Goal: Task Accomplishment & Management: Manage account settings

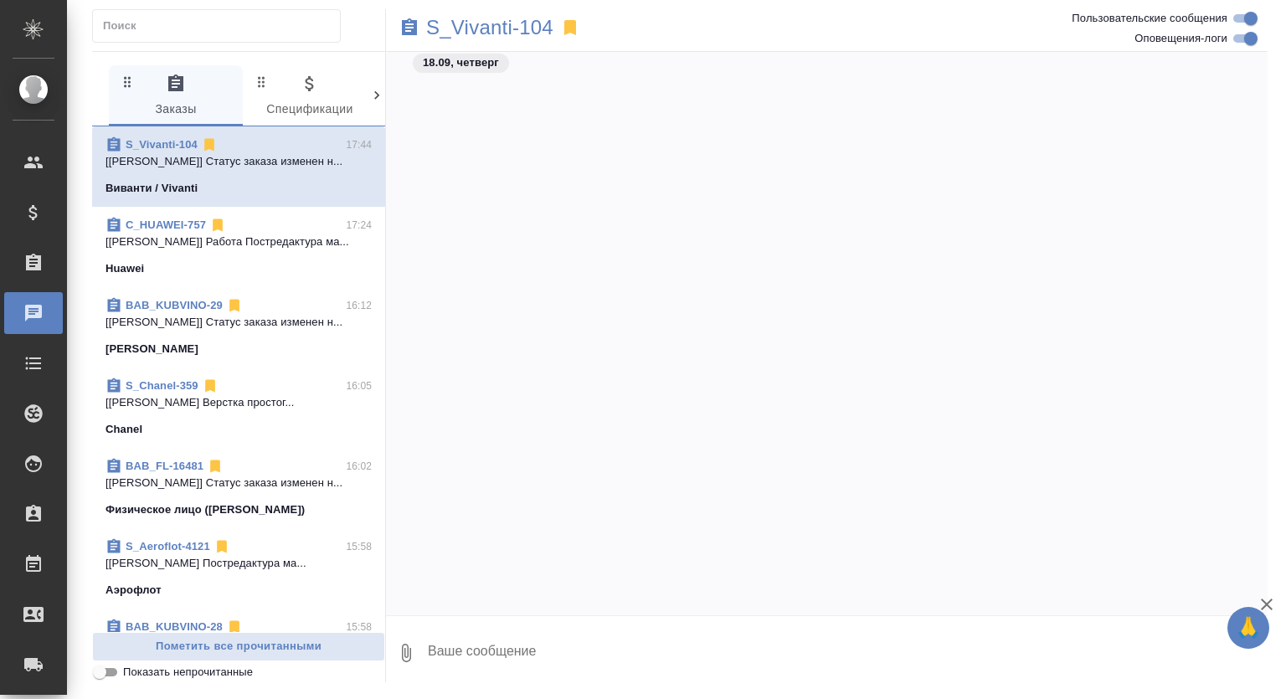
scroll to position [8953, 0]
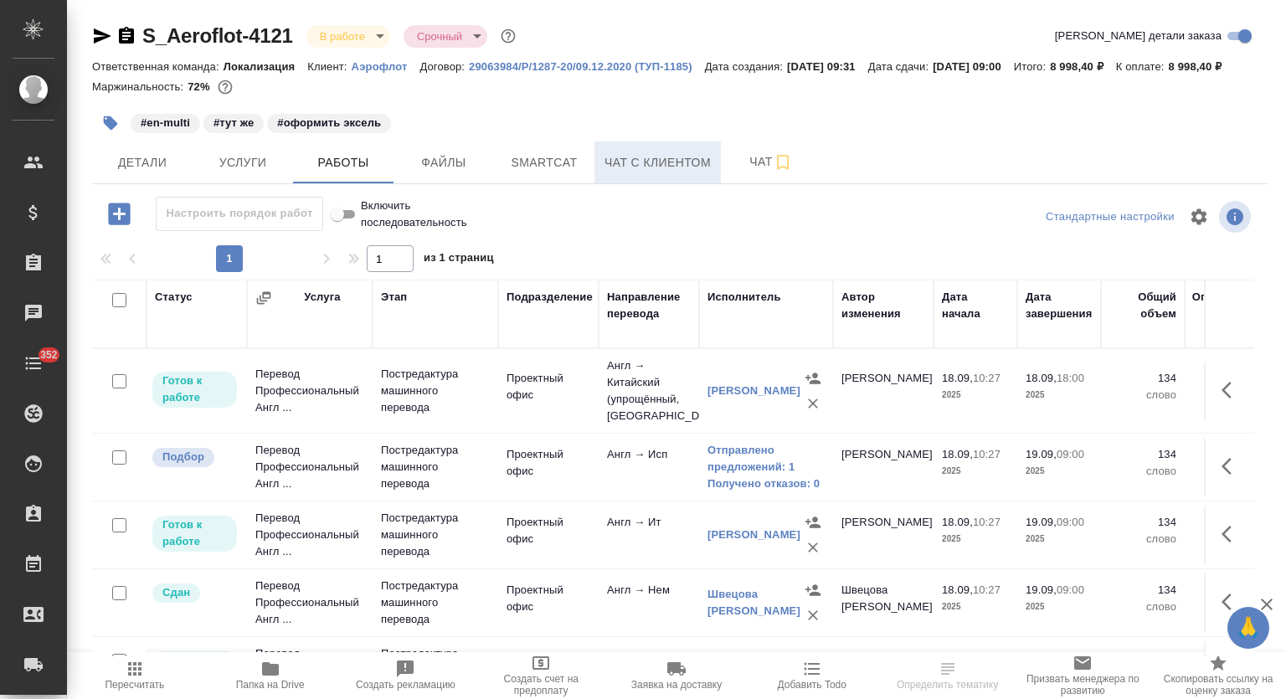
click at [550, 169] on button "Smartcat" at bounding box center [544, 163] width 101 height 42
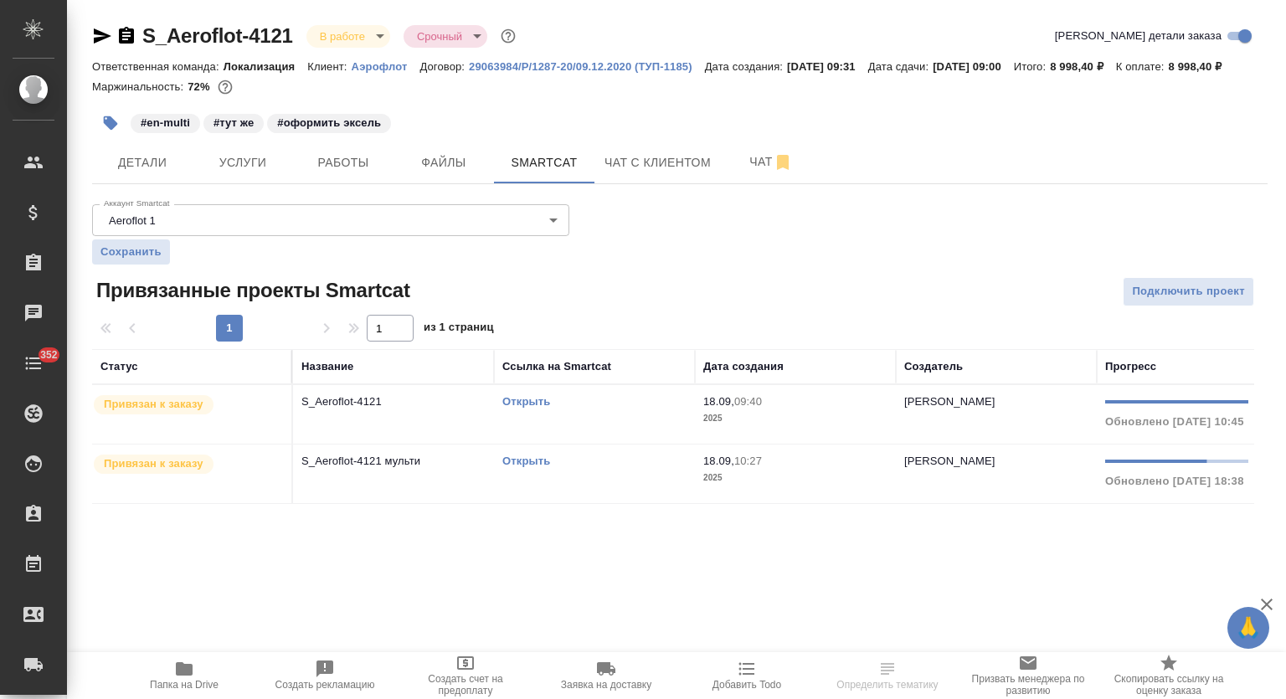
click at [523, 467] on link "Открыть" at bounding box center [527, 461] width 48 height 13
click at [365, 184] on hr at bounding box center [680, 183] width 1176 height 1
click at [351, 173] on span "Работы" at bounding box center [343, 162] width 80 height 21
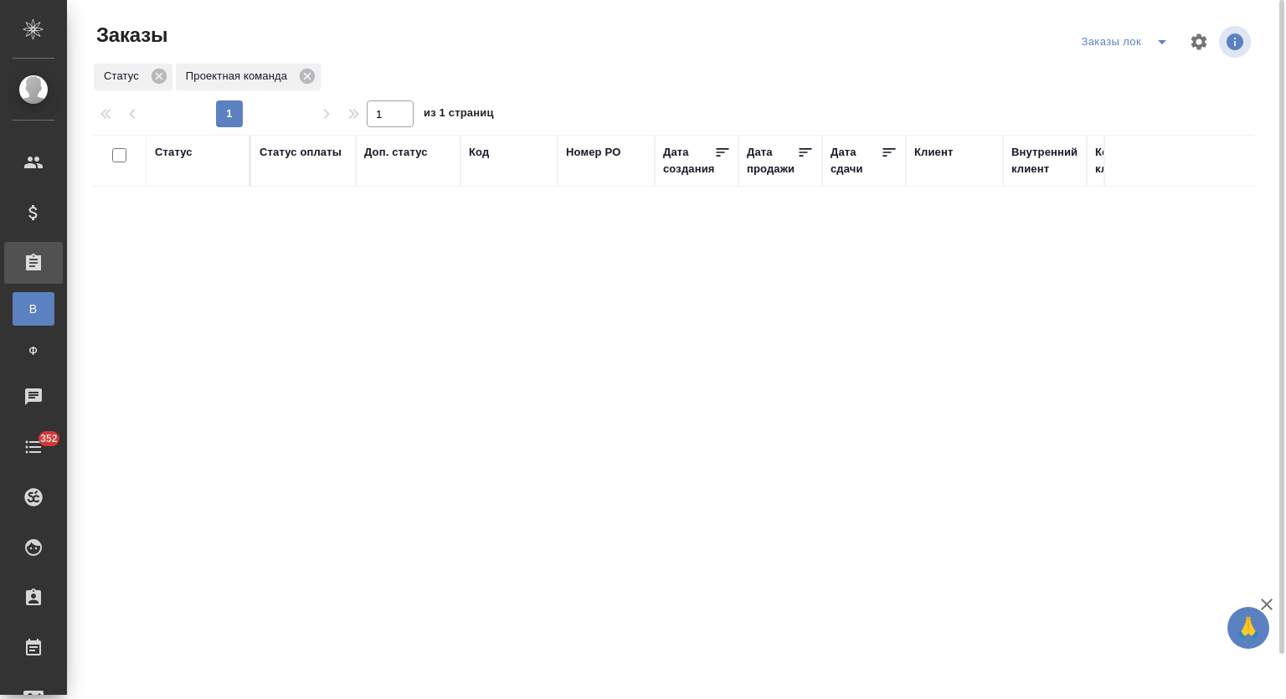
click at [1162, 38] on icon "split button" at bounding box center [1162, 42] width 20 height 20
drag, startPoint x: 1106, startPoint y: 79, endPoint x: 1076, endPoint y: 74, distance: 29.7
click at [1106, 78] on li "Мои заказы" at bounding box center [1127, 75] width 101 height 27
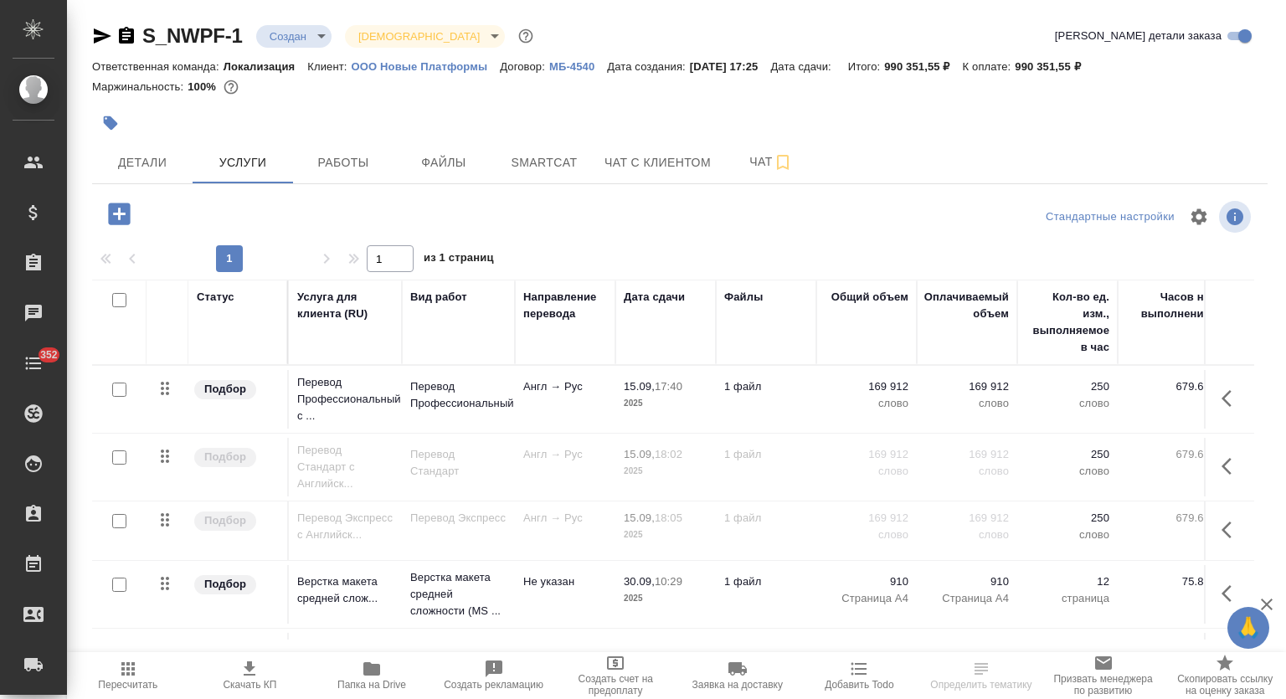
drag, startPoint x: 390, startPoint y: 678, endPoint x: 510, endPoint y: 576, distance: 156.9
click at [391, 677] on span "Папка на Drive" at bounding box center [372, 675] width 102 height 32
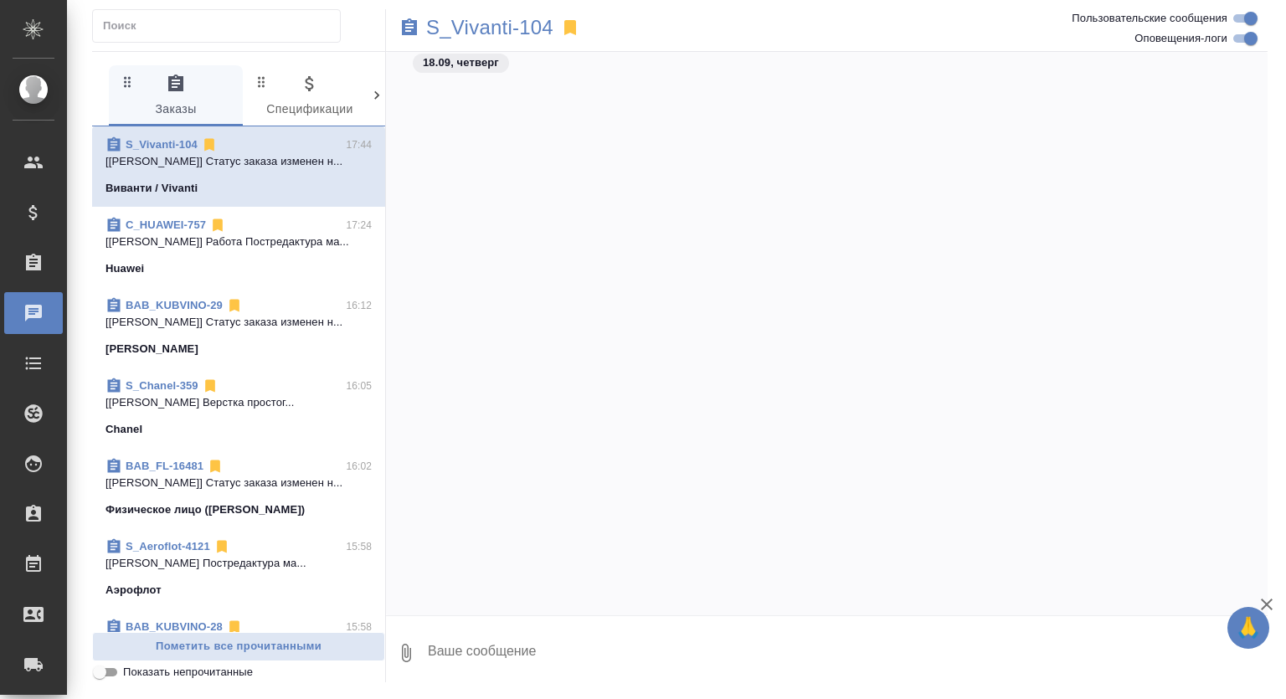
scroll to position [8953, 0]
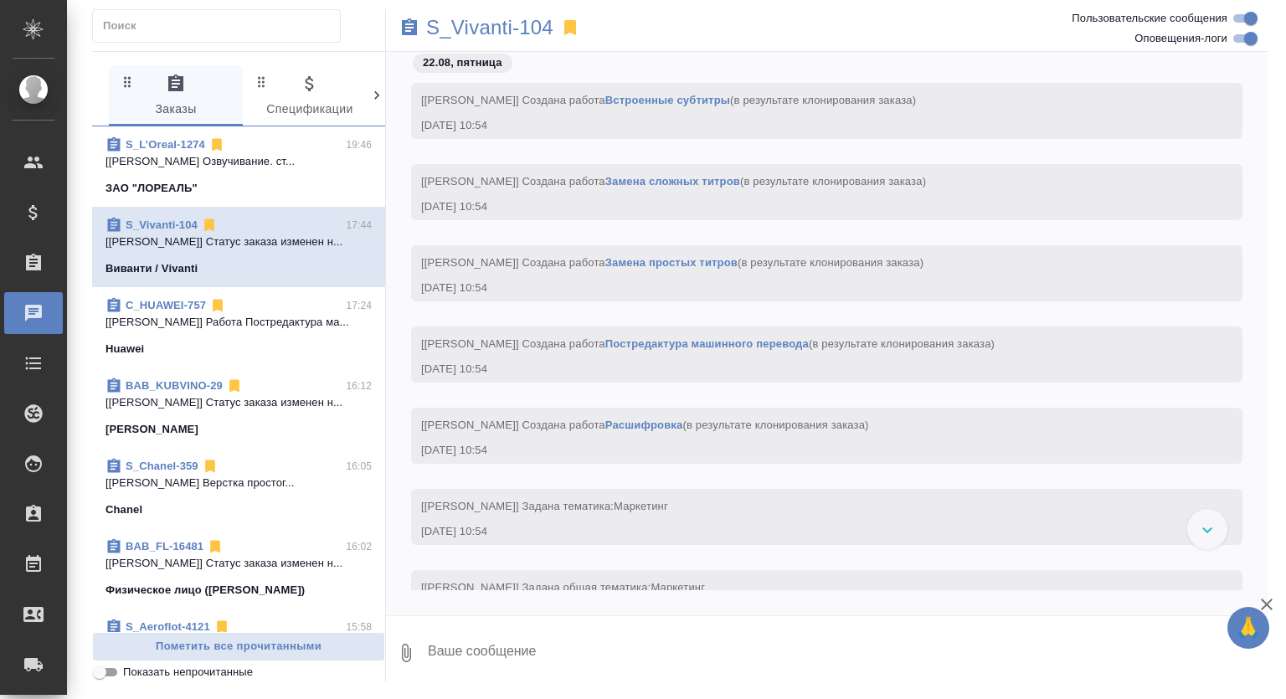
scroll to position [7749, 0]
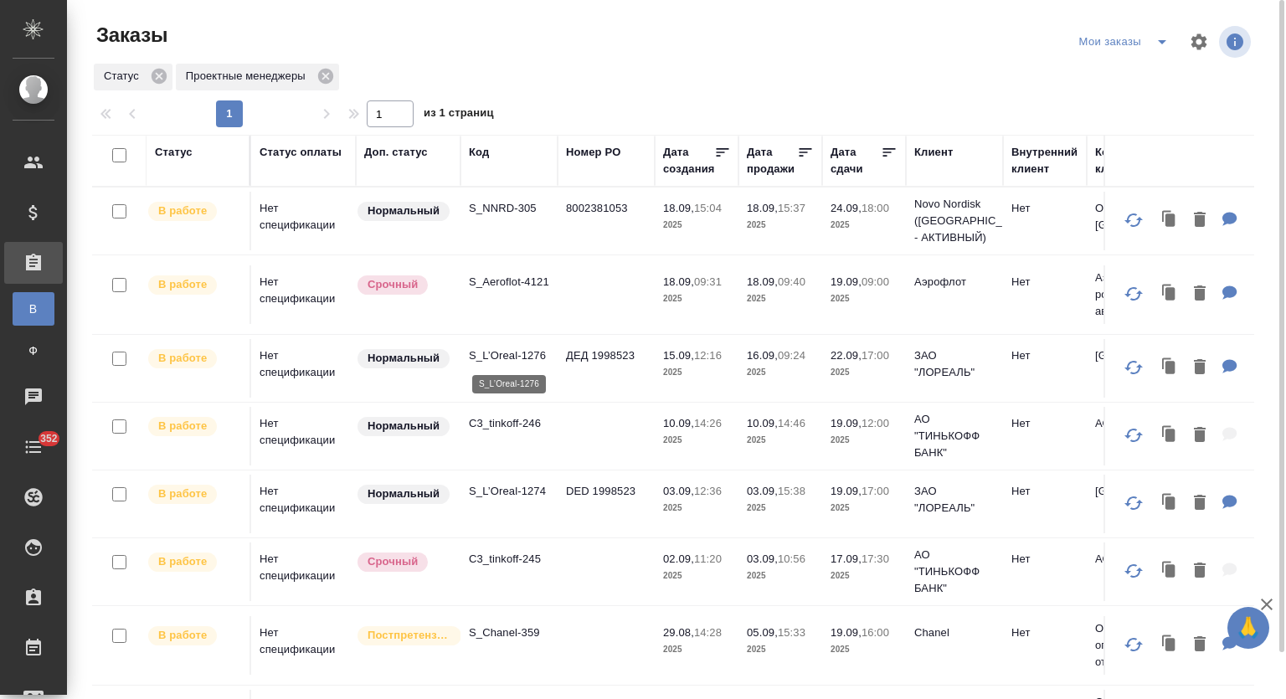
click at [519, 492] on p "S_L’Oreal-1274" at bounding box center [509, 491] width 80 height 17
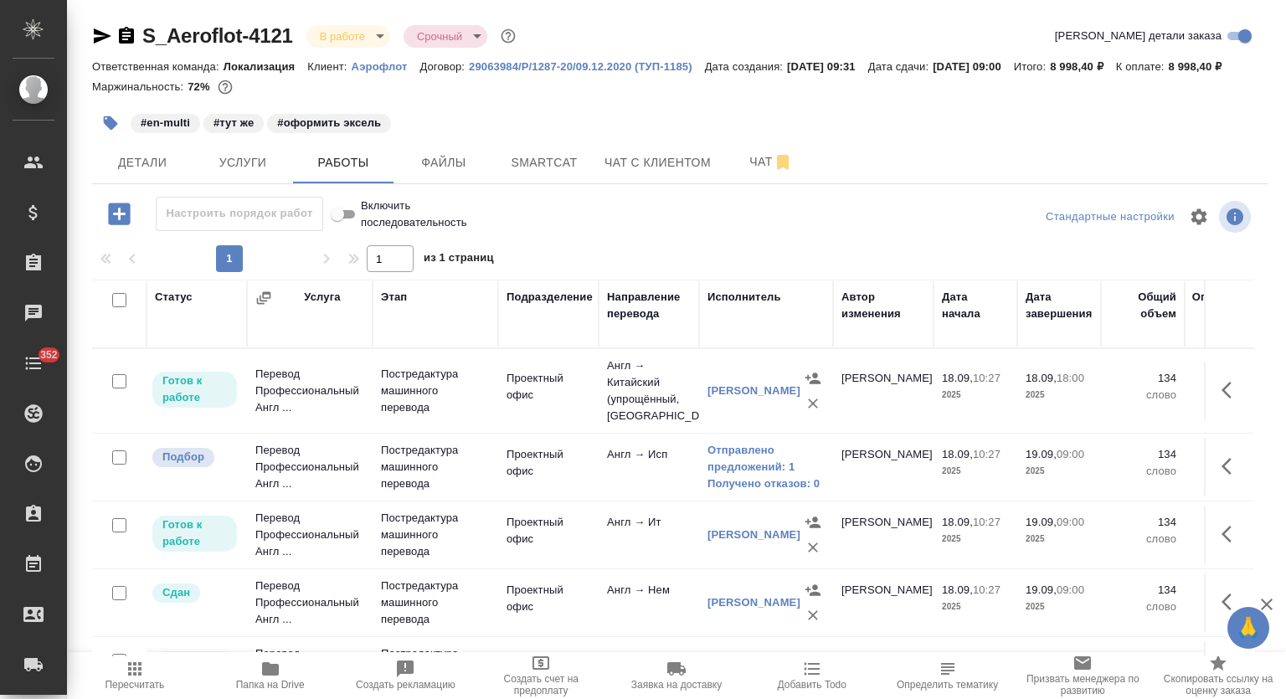
click at [371, 68] on p "Аэрофлот" at bounding box center [386, 66] width 69 height 13
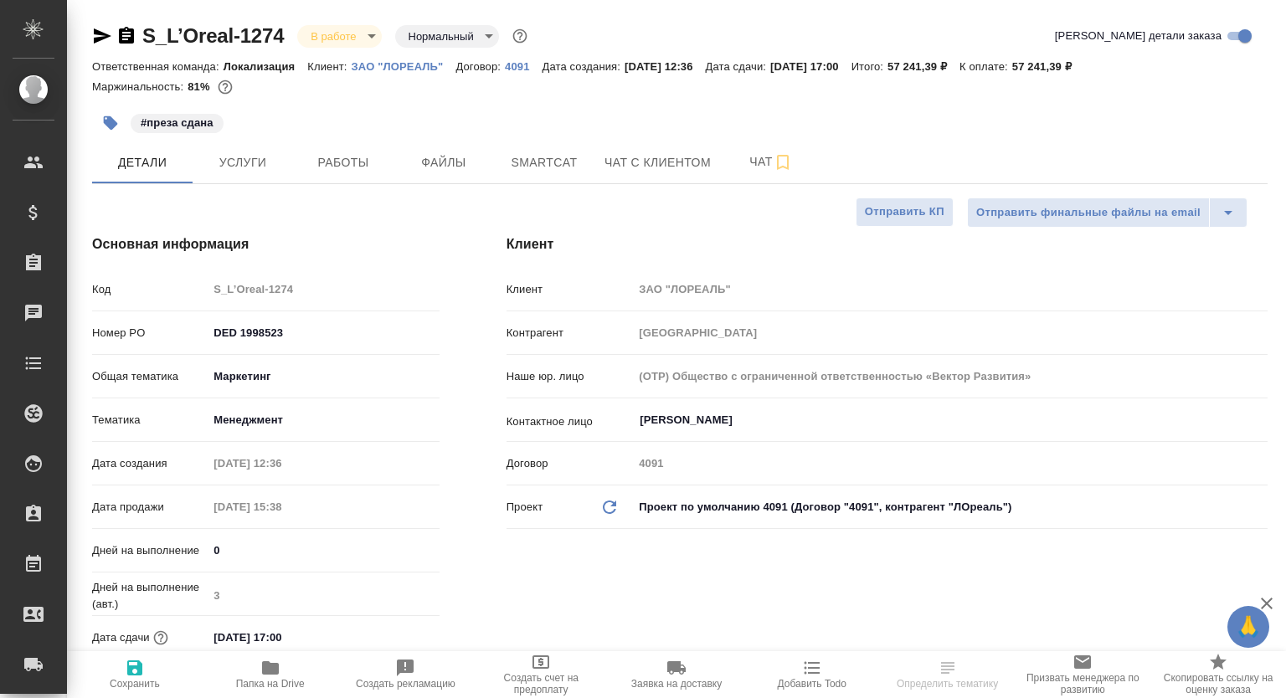
select select "RU"
type textarea "x"
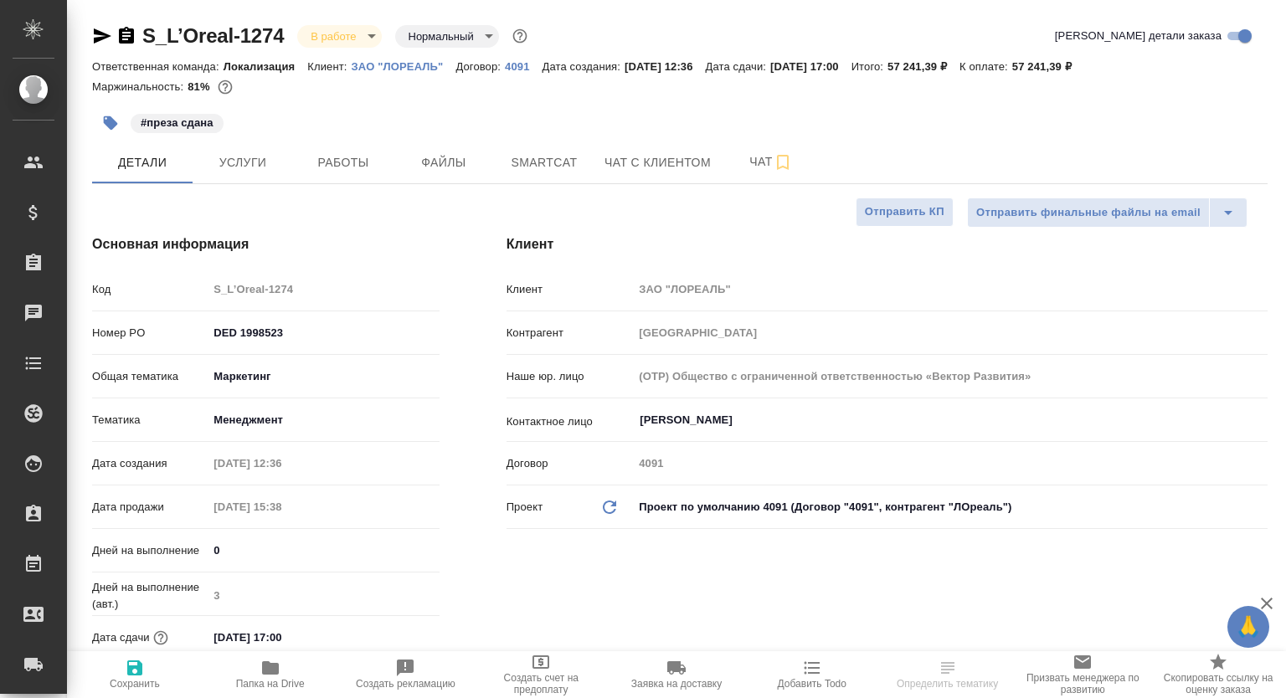
type textarea "x"
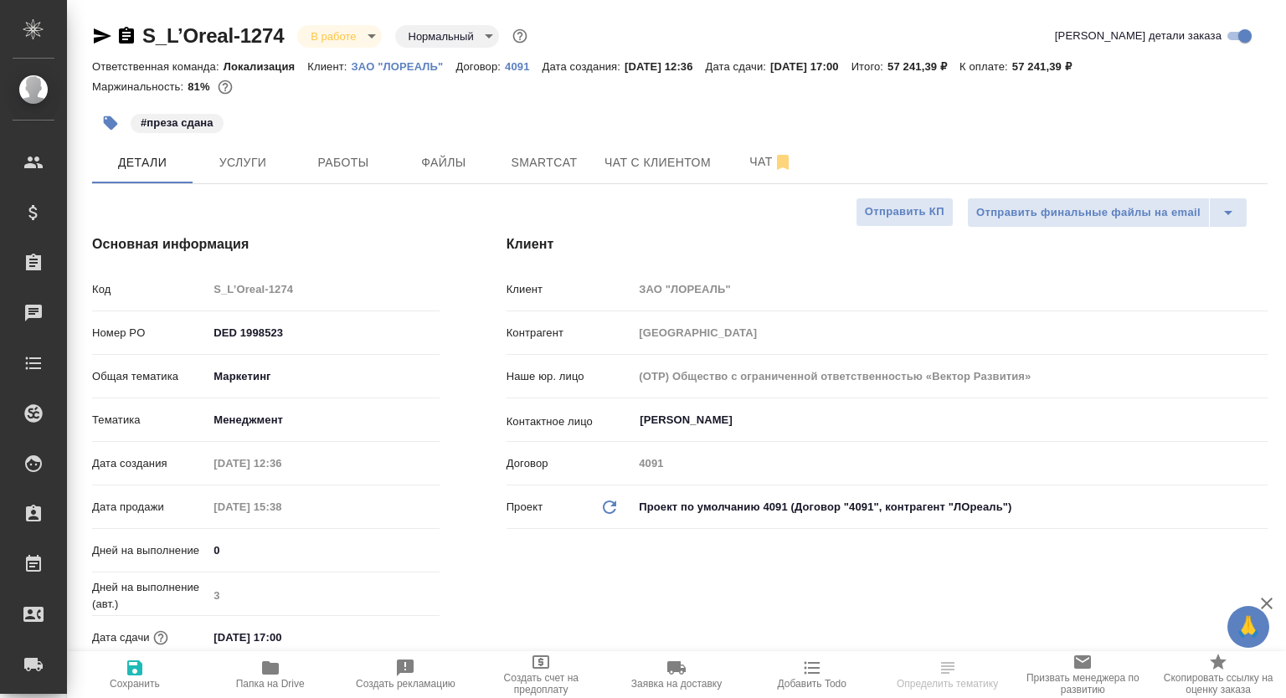
select select "RU"
type textarea "x"
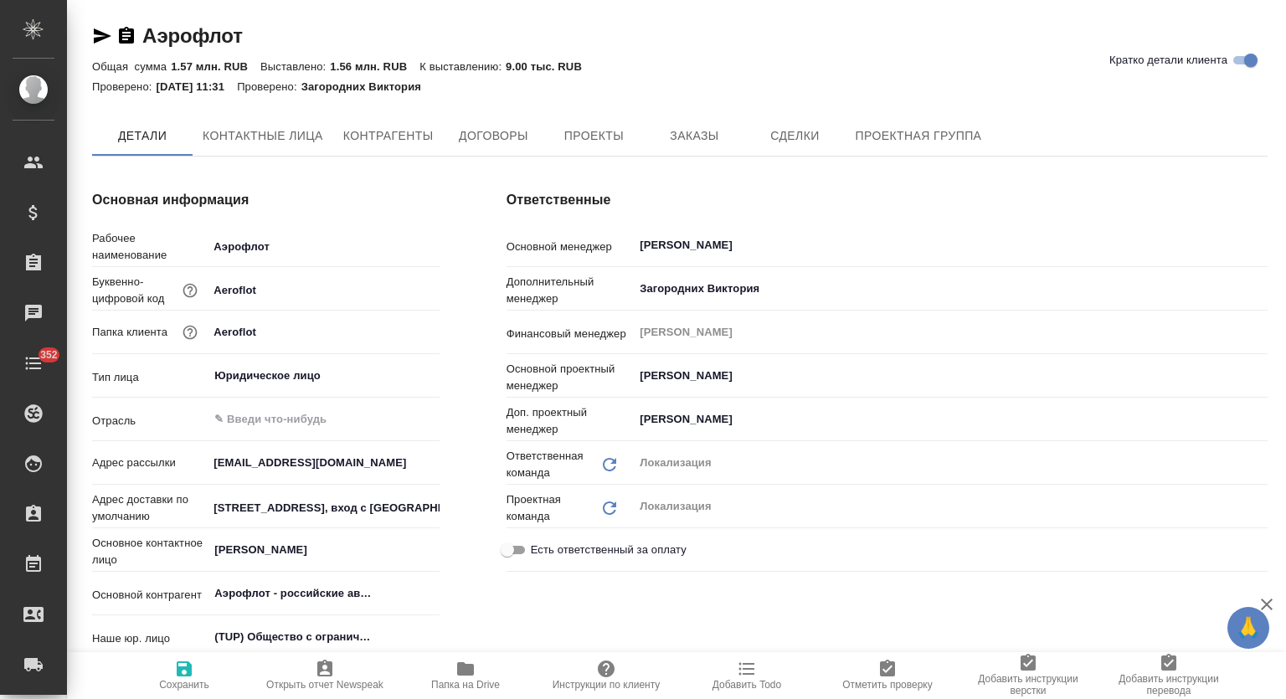
type textarea "x"
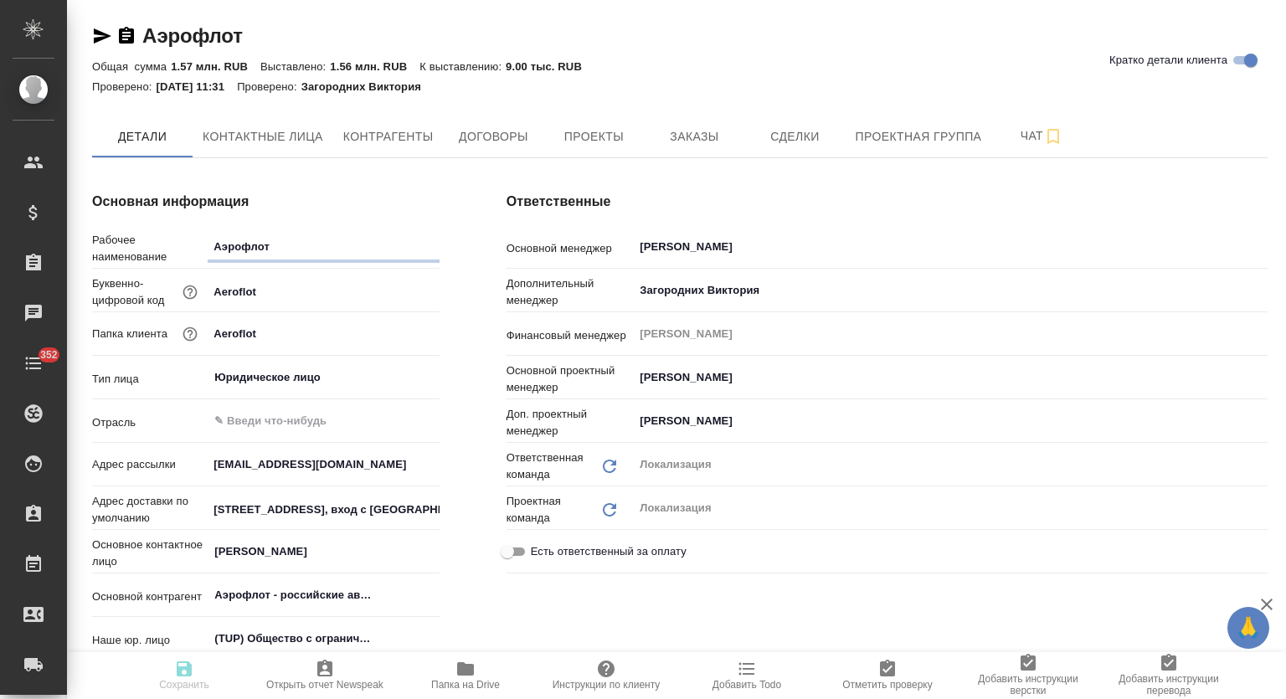
type textarea "x"
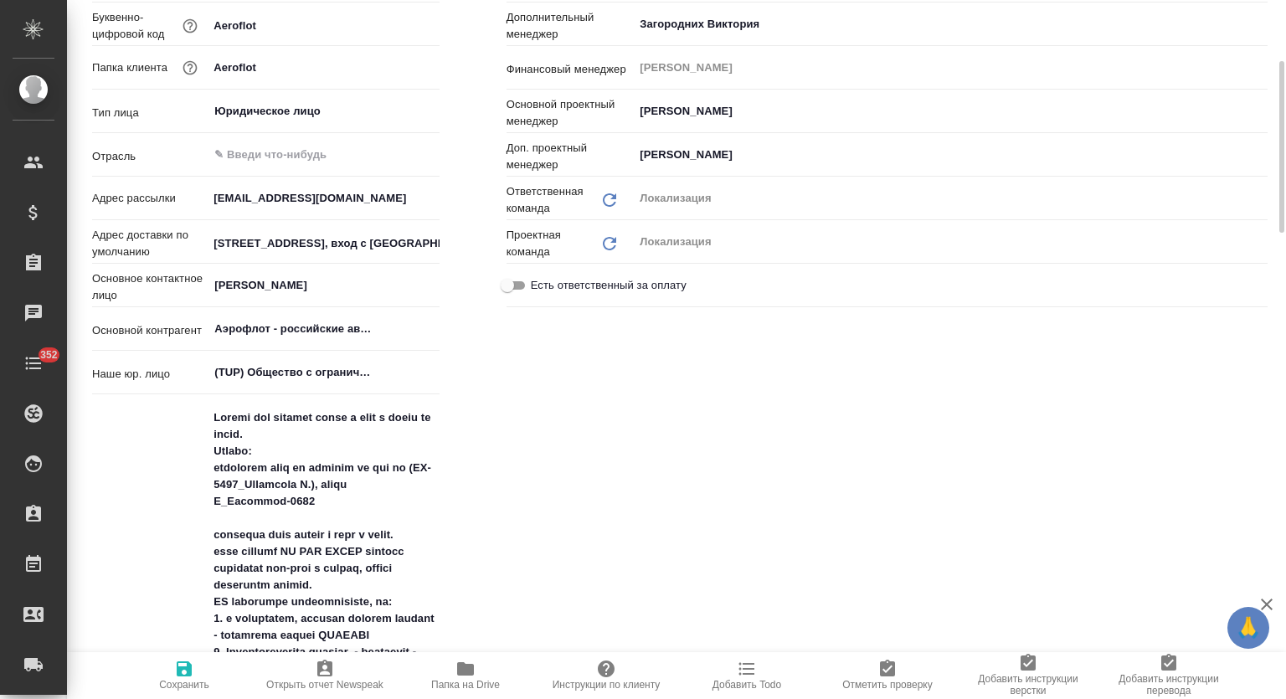
scroll to position [268, 0]
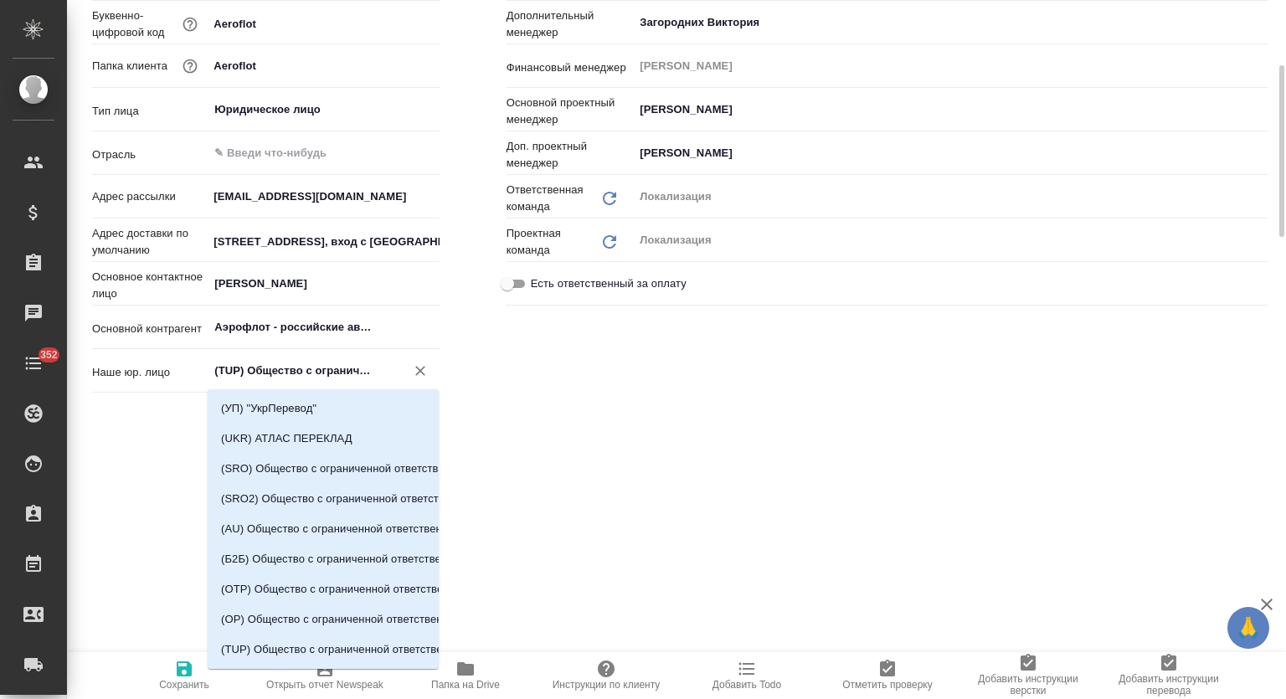
click at [327, 371] on input "(TUP) Общество с ограниченной ответственностью «Технологии управления переводом»" at bounding box center [295, 371] width 165 height 20
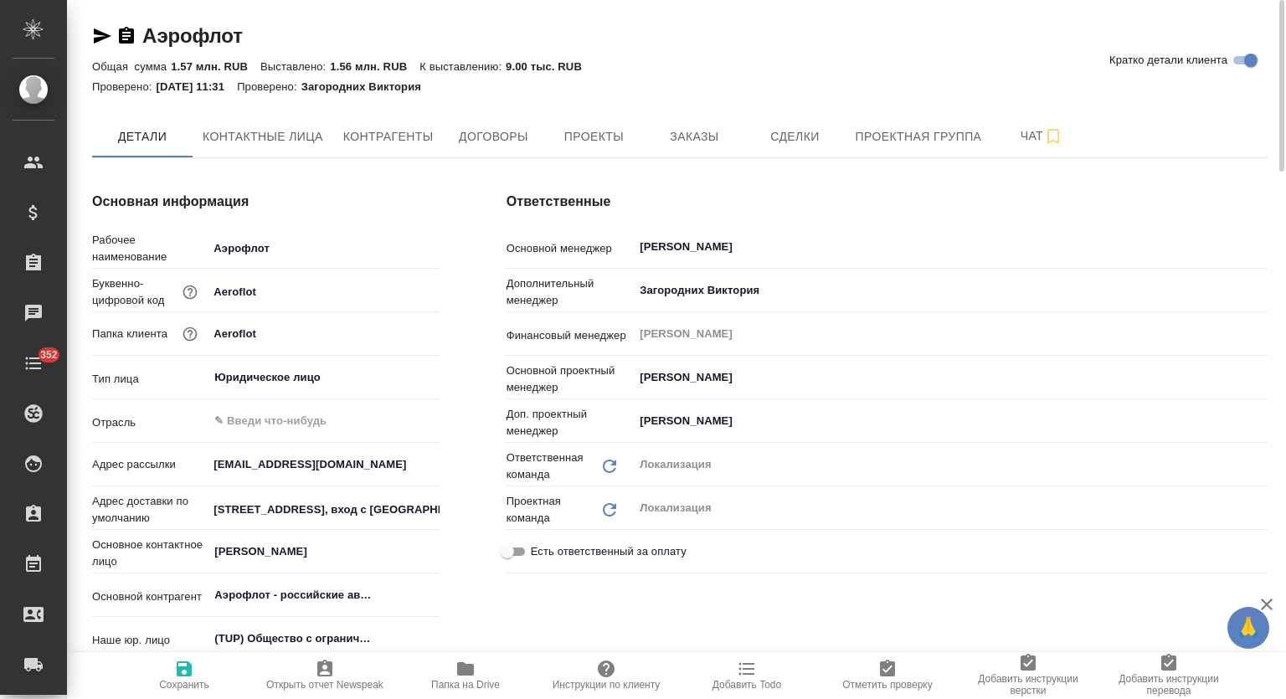
scroll to position [0, 0]
click at [523, 136] on span "Договоры" at bounding box center [493, 136] width 80 height 21
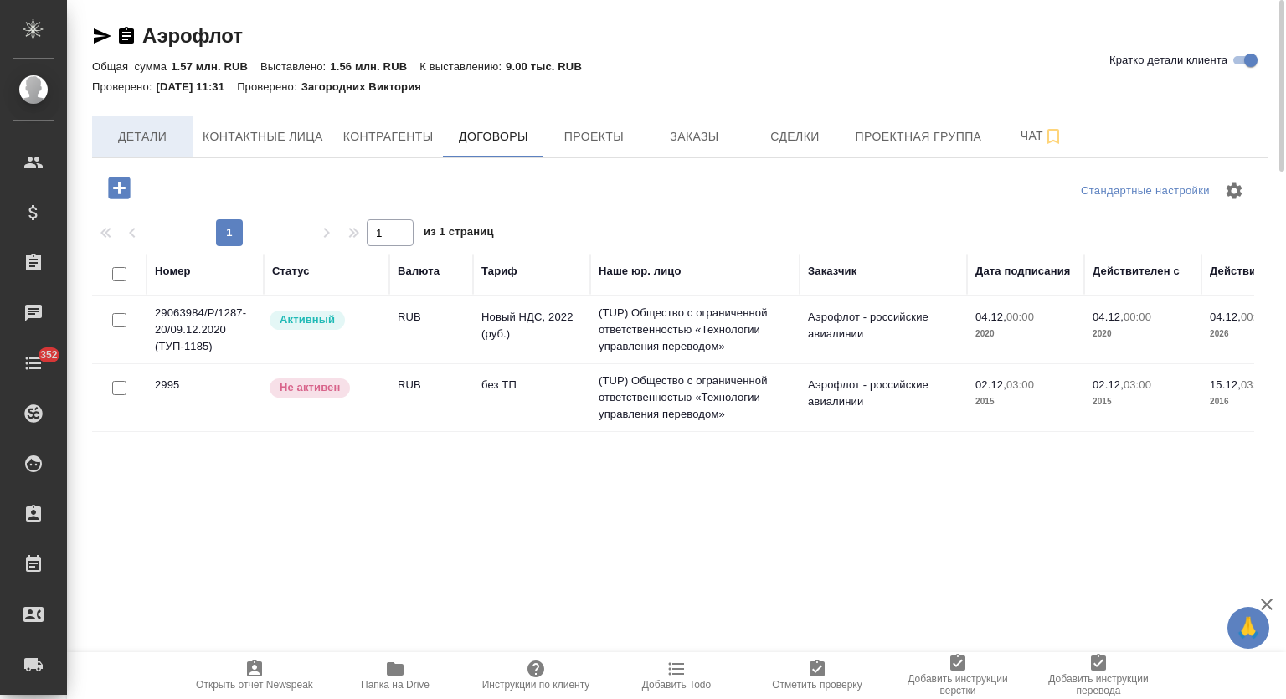
click at [170, 137] on span "Детали" at bounding box center [142, 136] width 80 height 21
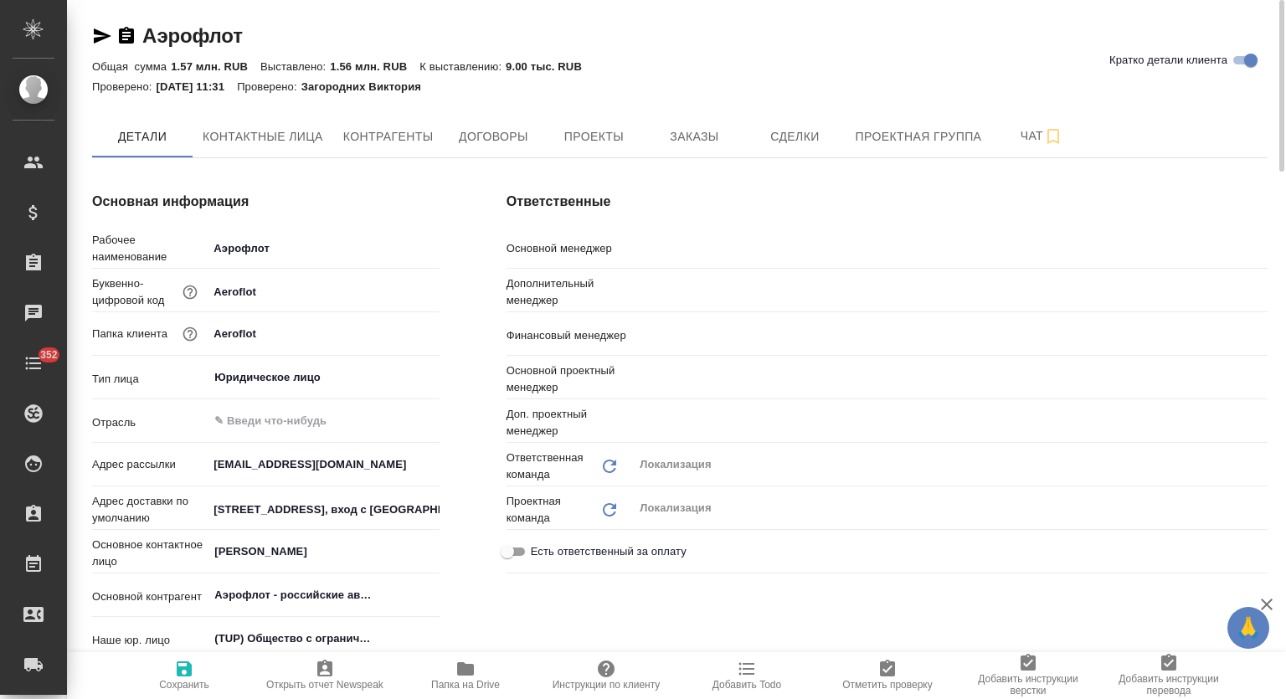
type textarea "x"
type input "[PERSON_NAME]"
type input "Загородних Виктория"
type input "Воробьёва Екатерина"
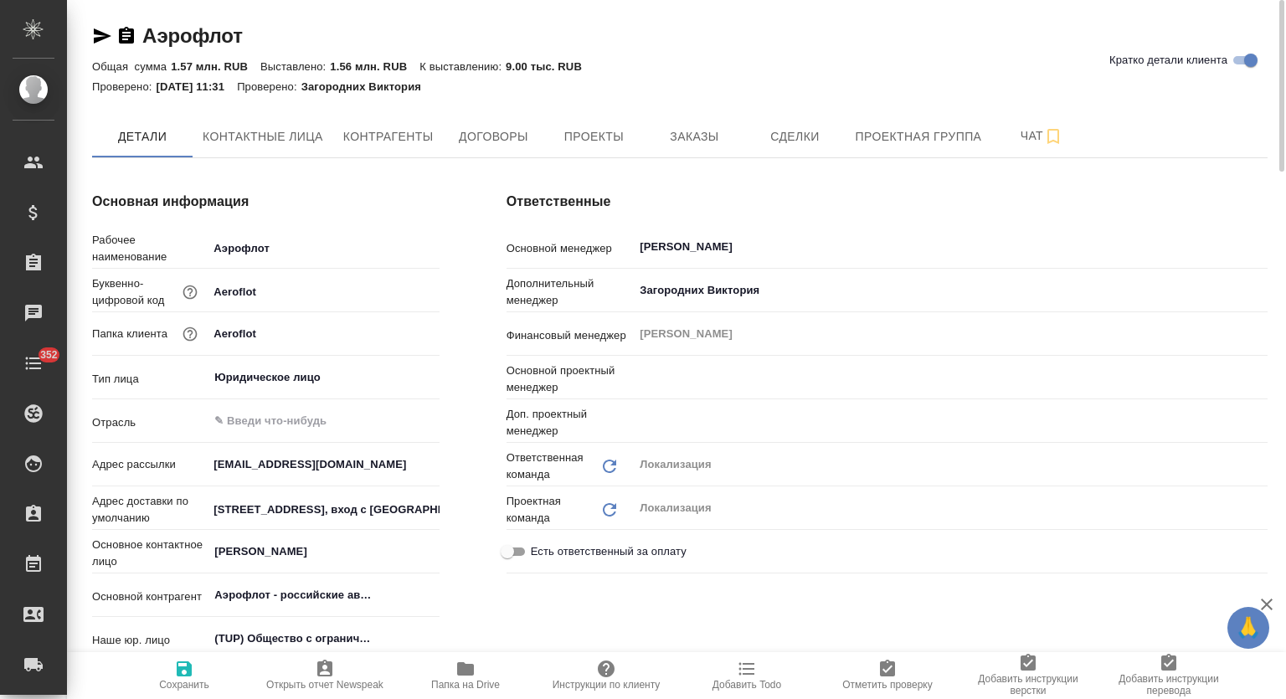
type input "[PERSON_NAME]"
type input "Третьякова Ольга"
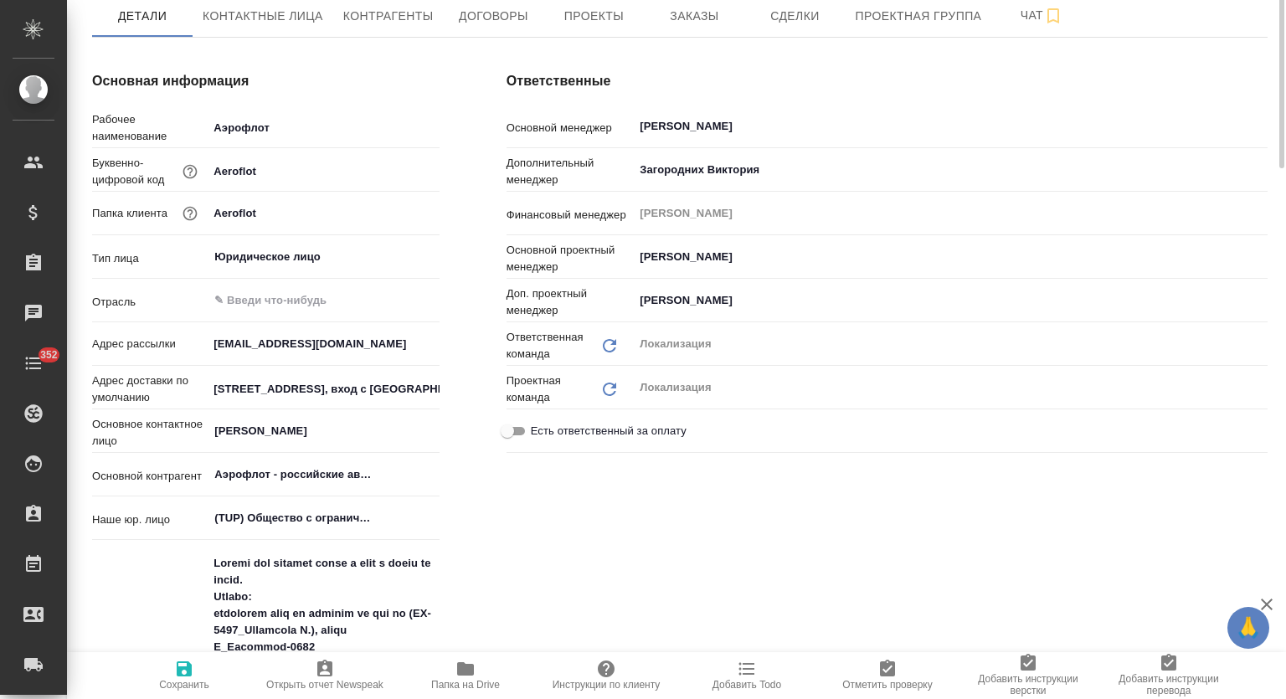
type textarea "x"
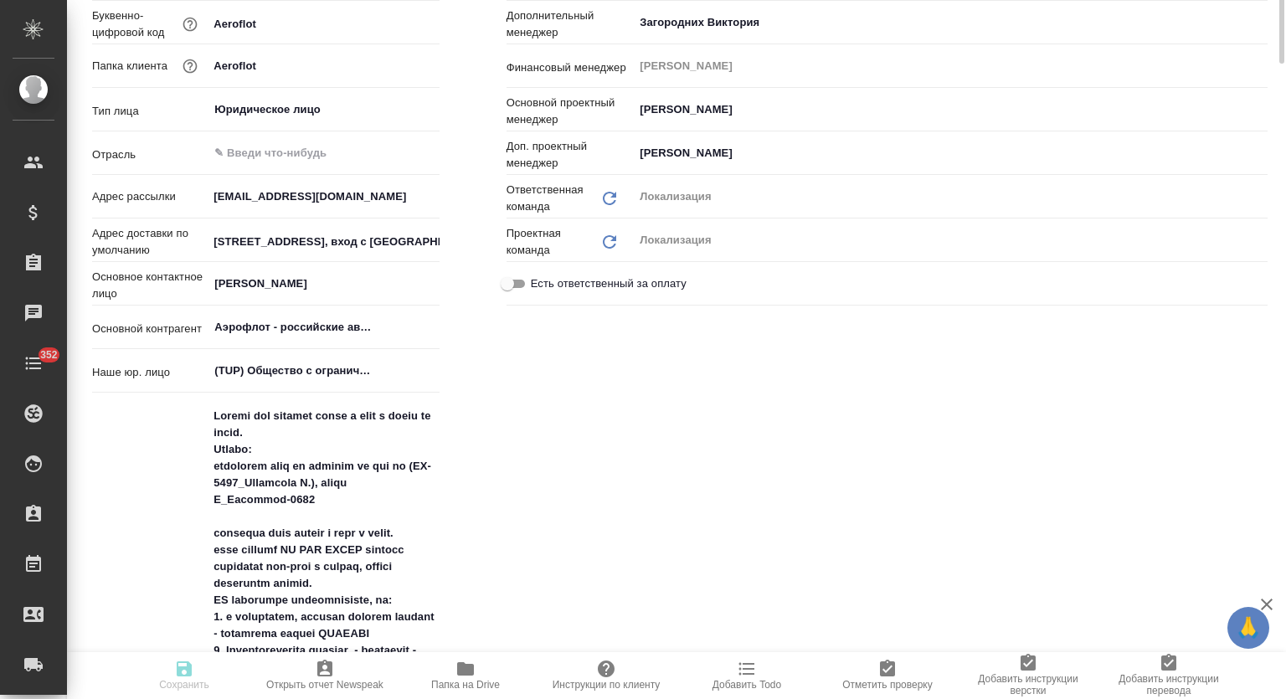
type textarea "x"
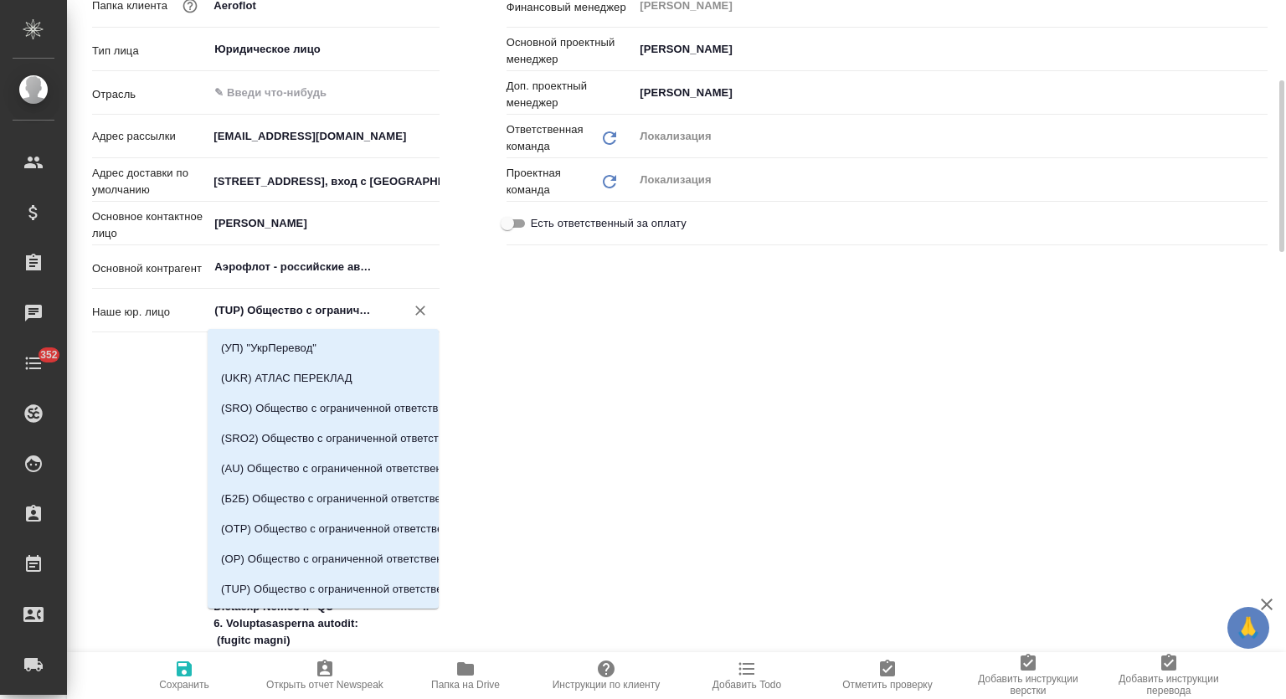
click at [332, 312] on input "(TUP) Общество с ограниченной ответственностью «Технологии управления переводом»" at bounding box center [295, 311] width 165 height 20
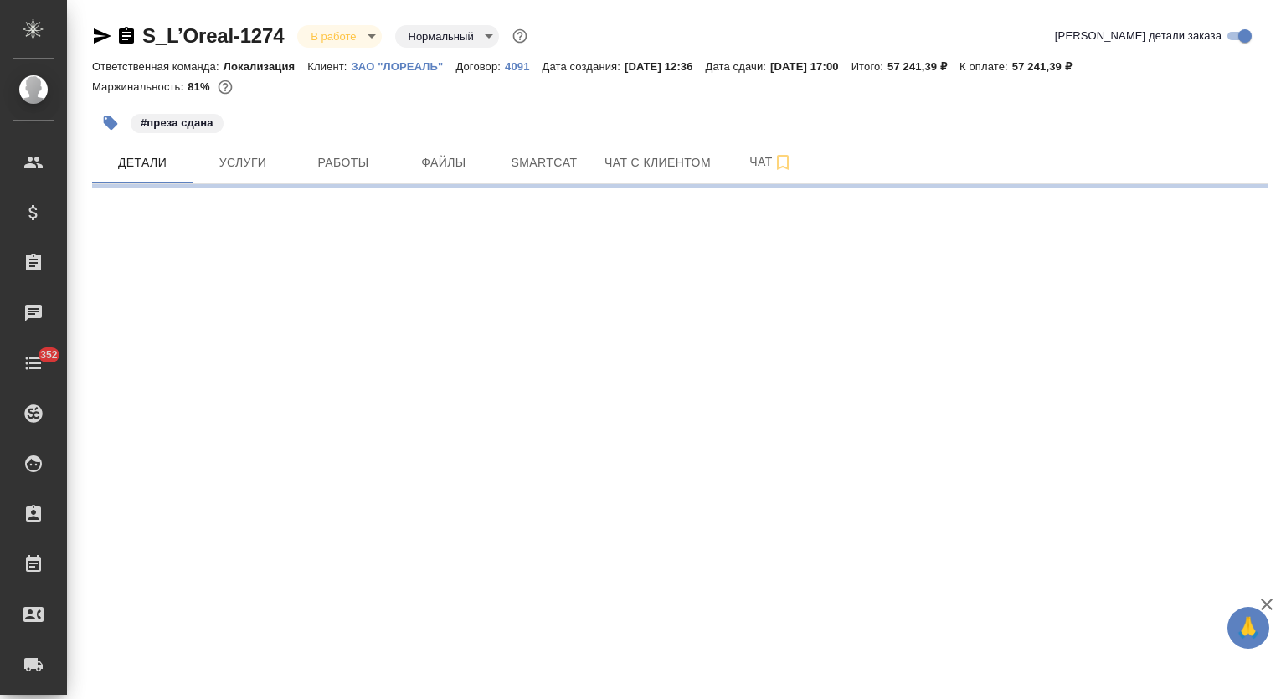
select select "RU"
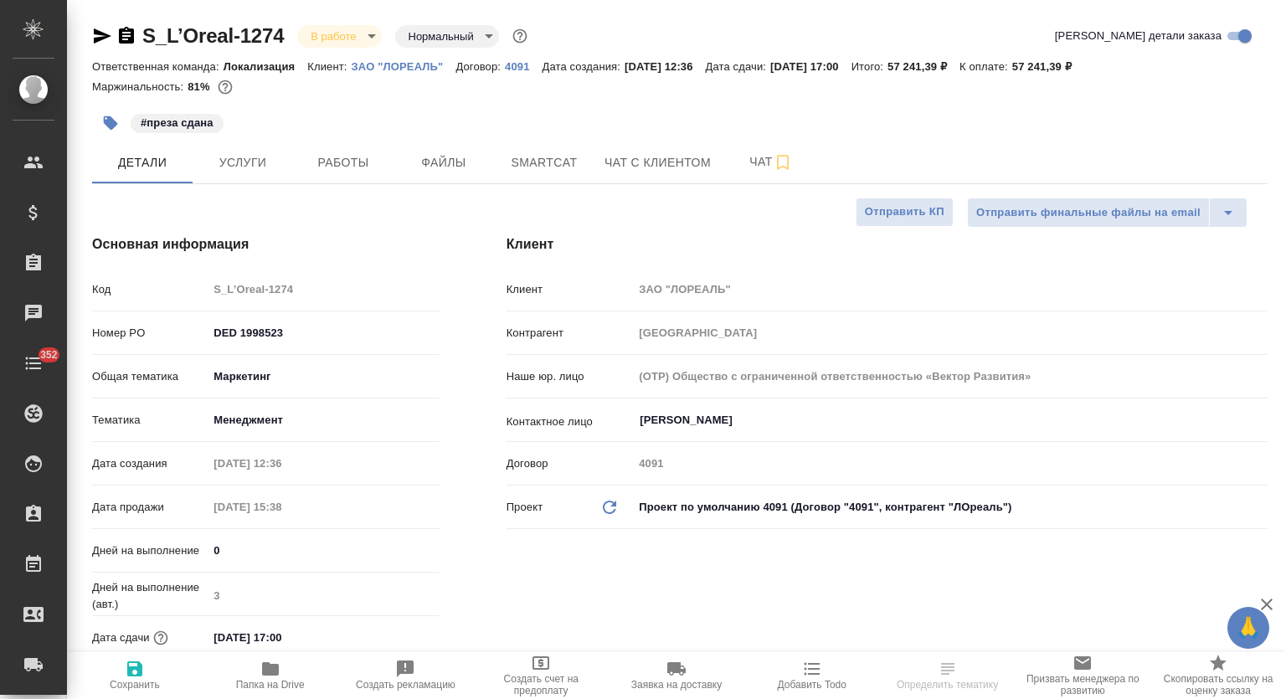
type textarea "x"
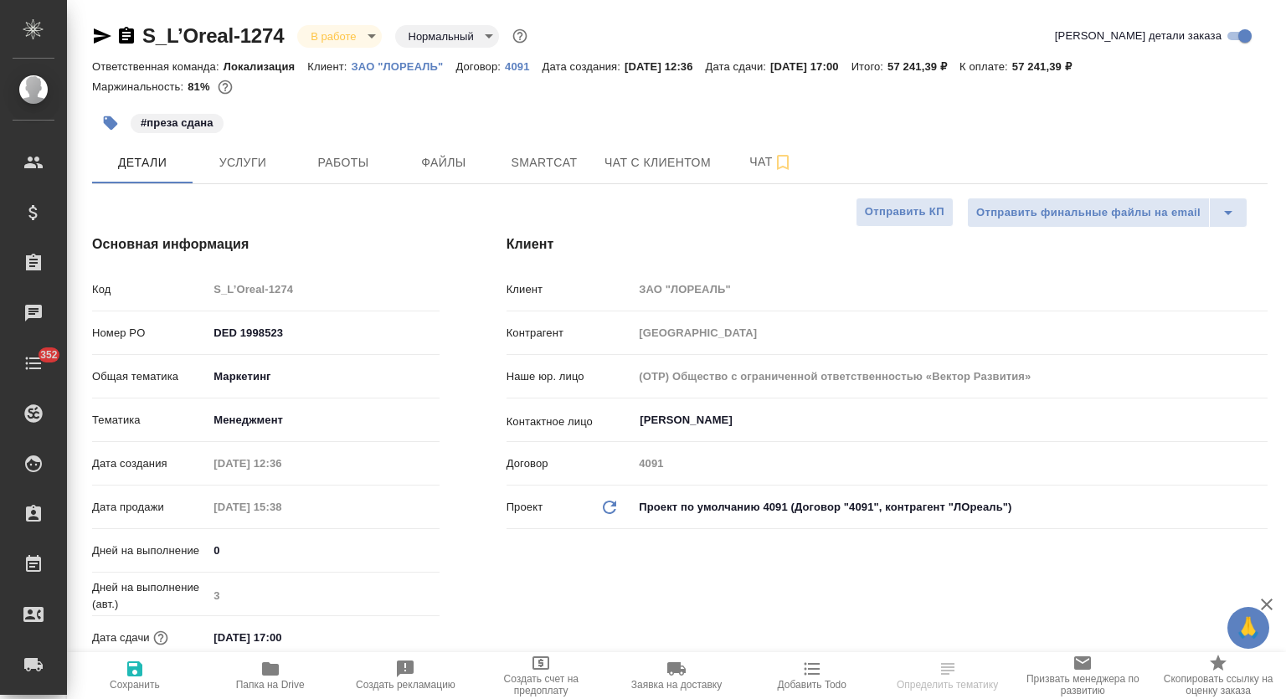
type textarea "x"
click at [262, 679] on span "Папка на Drive" at bounding box center [270, 685] width 69 height 12
type textarea "x"
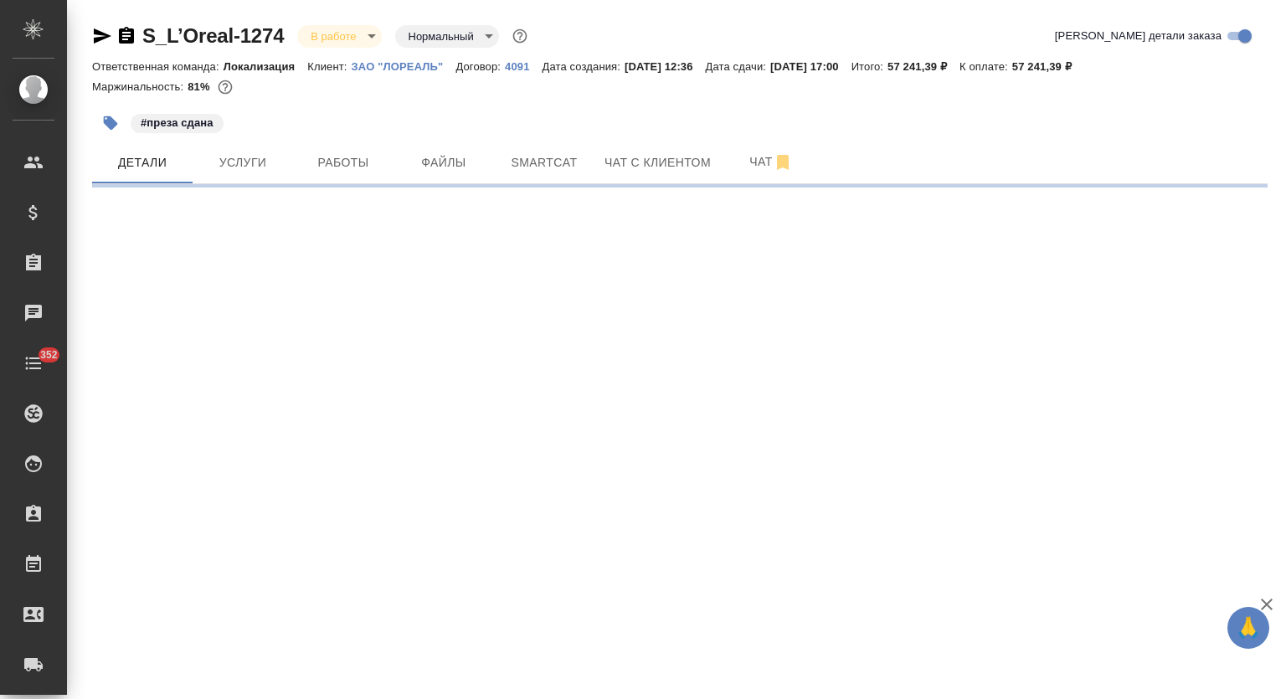
select select "RU"
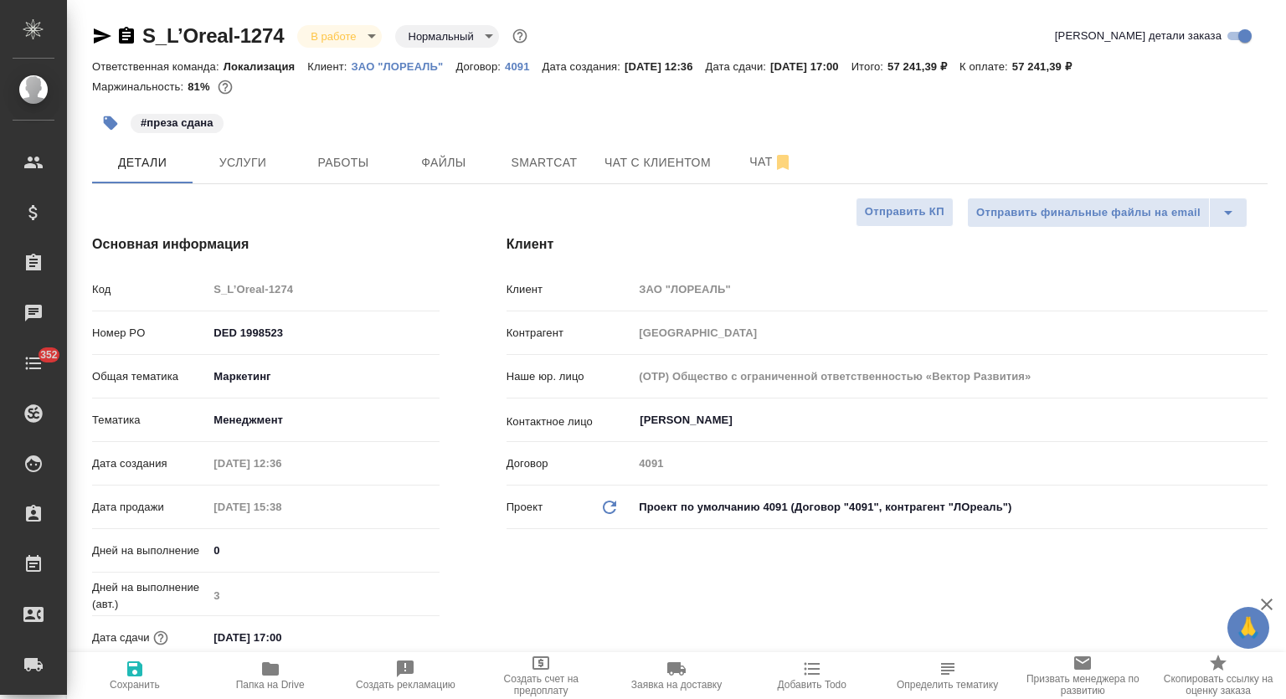
type textarea "x"
click at [342, 157] on span "Работы" at bounding box center [343, 162] width 80 height 21
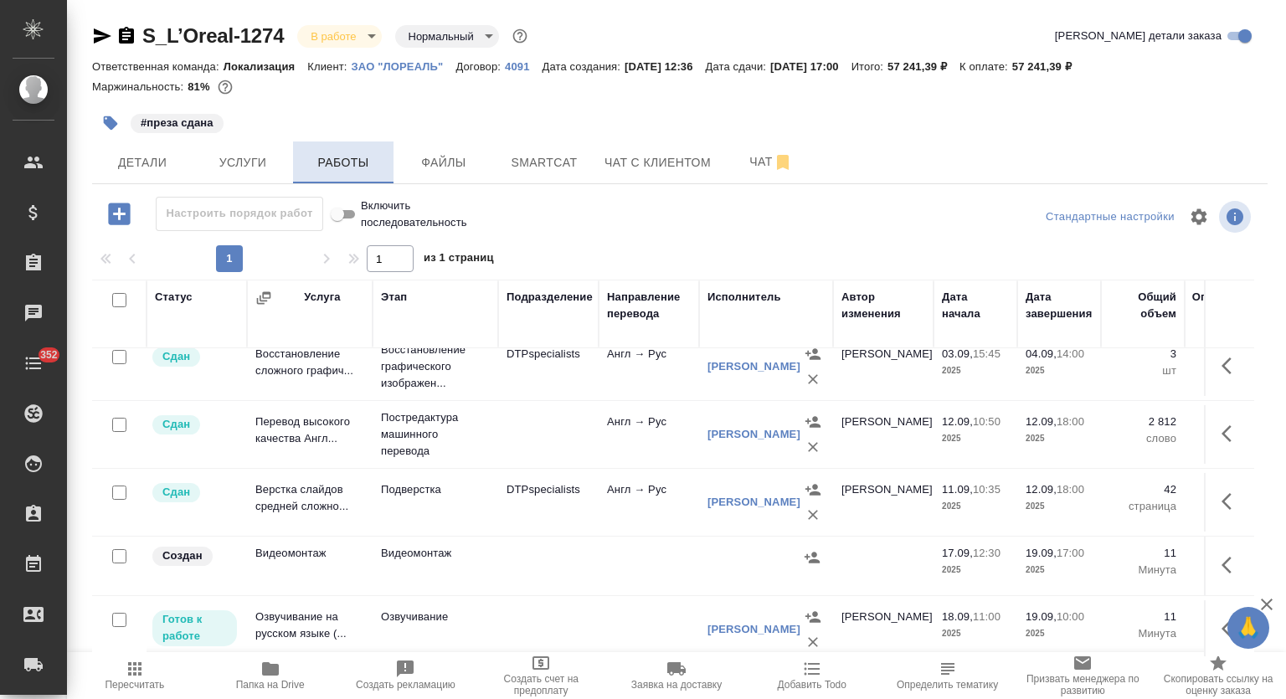
scroll to position [171, 0]
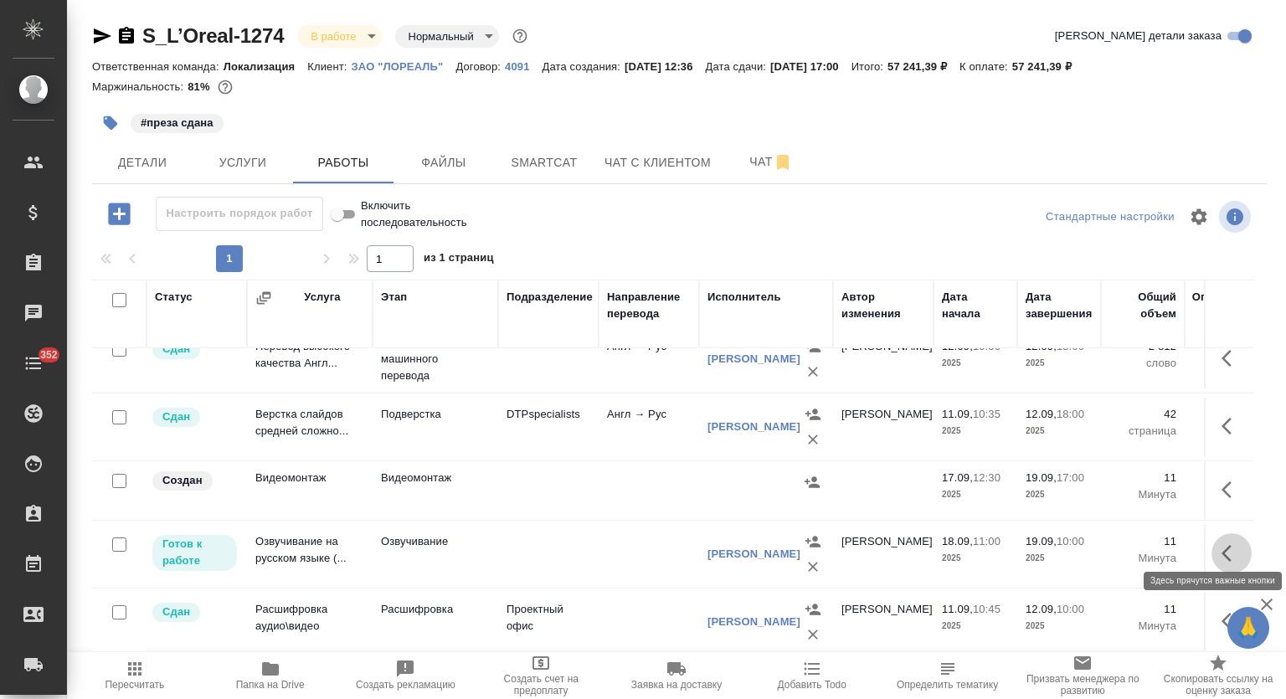
click at [1222, 548] on icon "button" at bounding box center [1227, 553] width 10 height 17
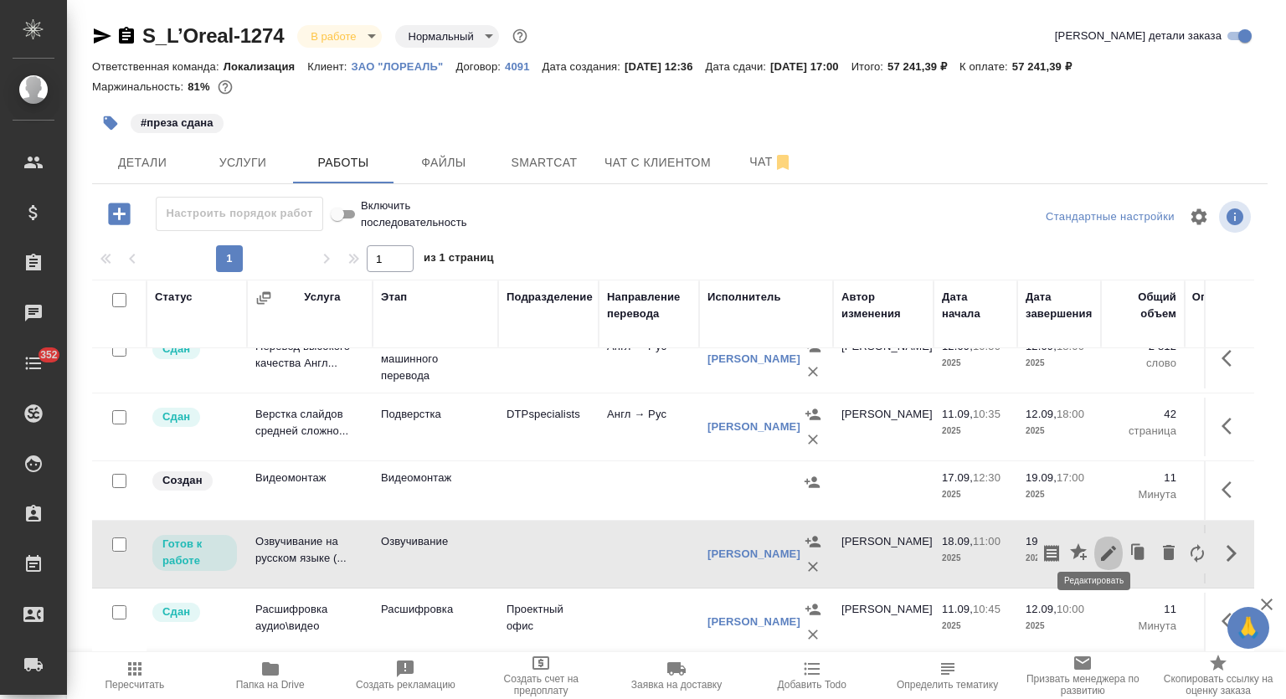
click at [1101, 546] on icon "button" at bounding box center [1108, 553] width 15 height 15
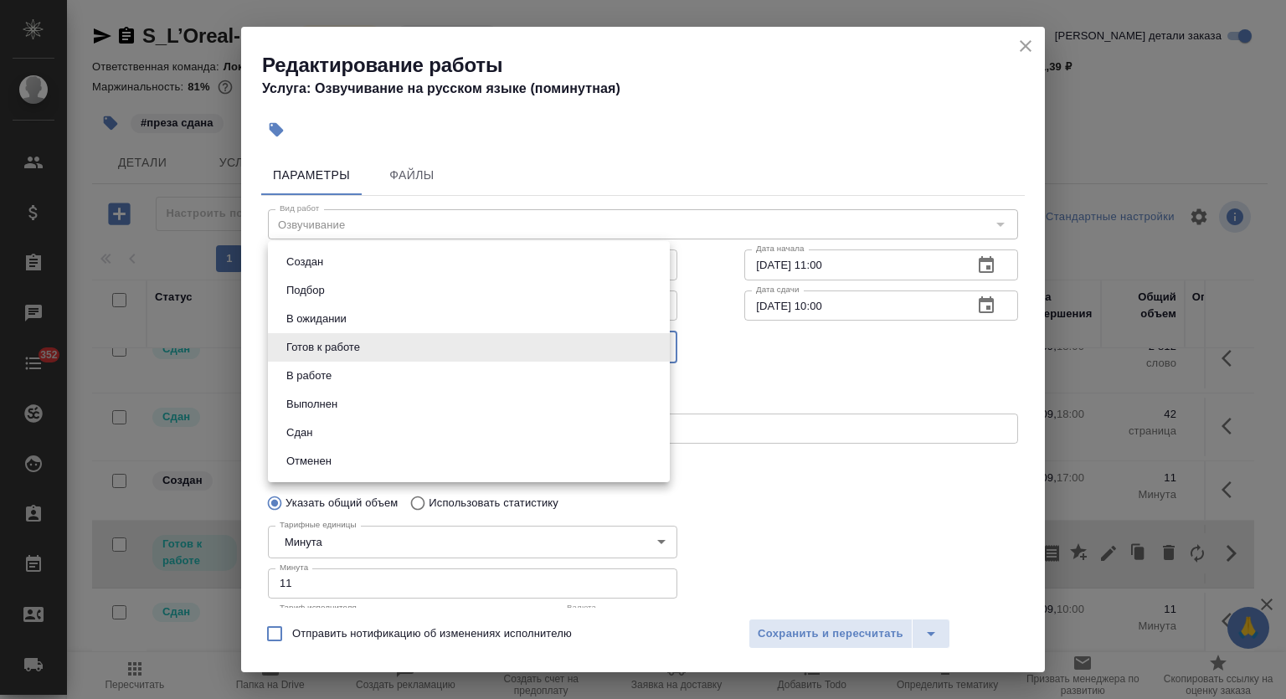
click at [434, 348] on body "🙏 .cls-1 fill:#fff; AWATERA Mutalimov [PERSON_NAME] Спецификации Заказы 0 Чаты …" at bounding box center [643, 349] width 1286 height 699
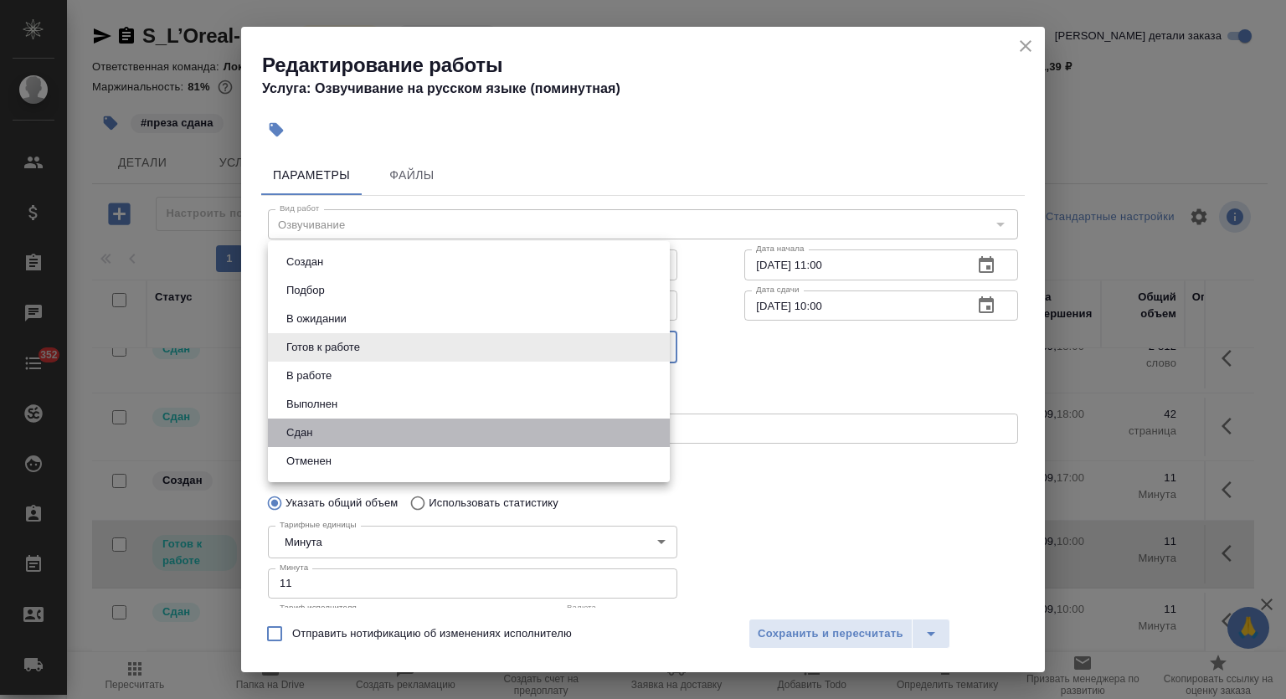
click at [391, 428] on li "Сдан" at bounding box center [469, 433] width 402 height 28
type input "closed"
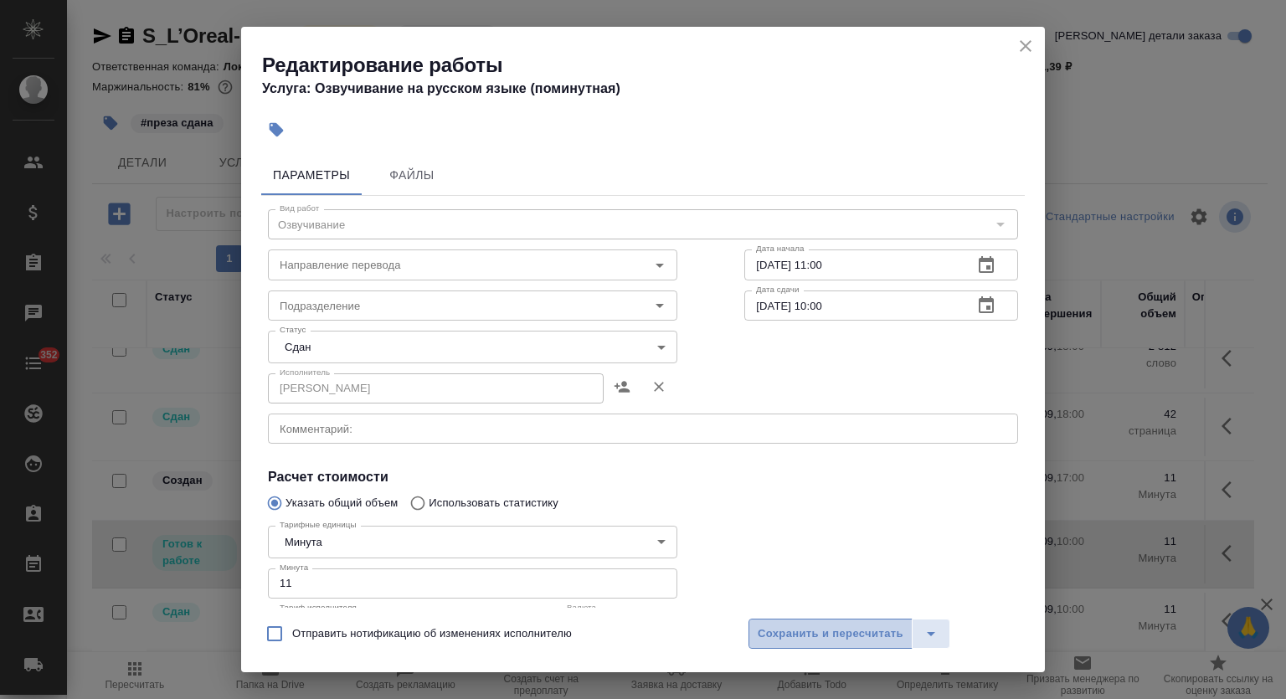
click at [795, 634] on span "Сохранить и пересчитать" at bounding box center [831, 634] width 146 height 19
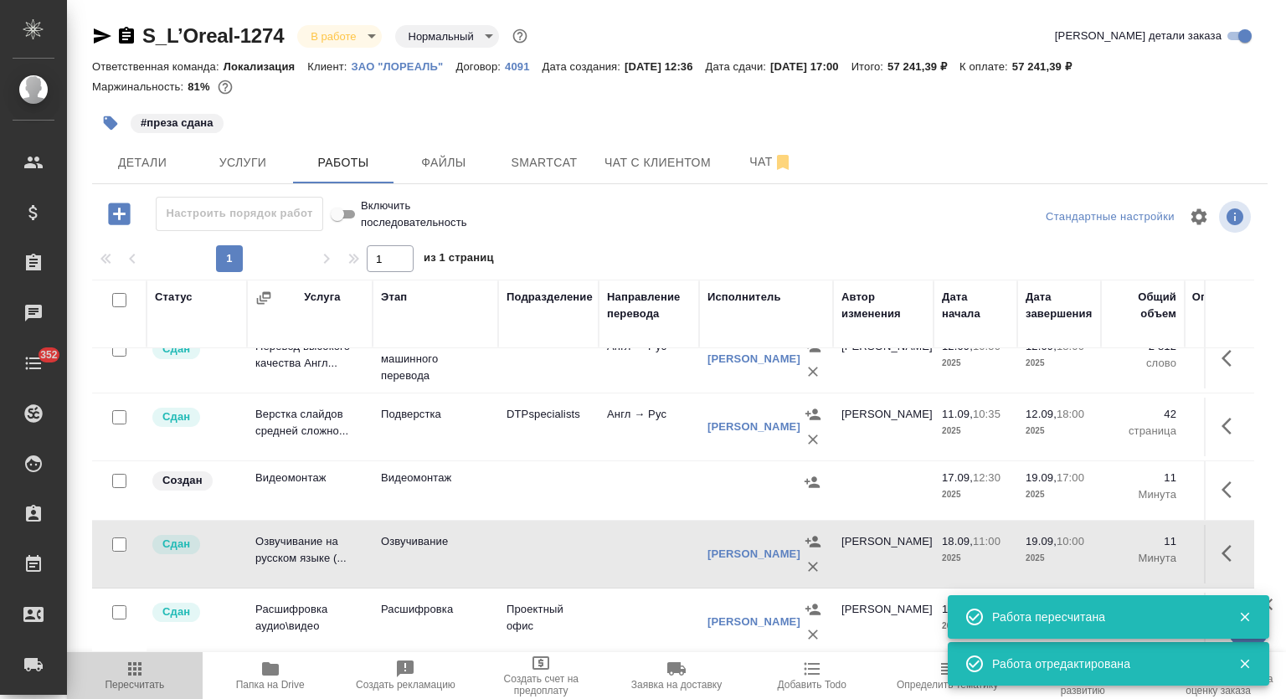
click at [149, 671] on span "Пересчитать" at bounding box center [135, 675] width 116 height 32
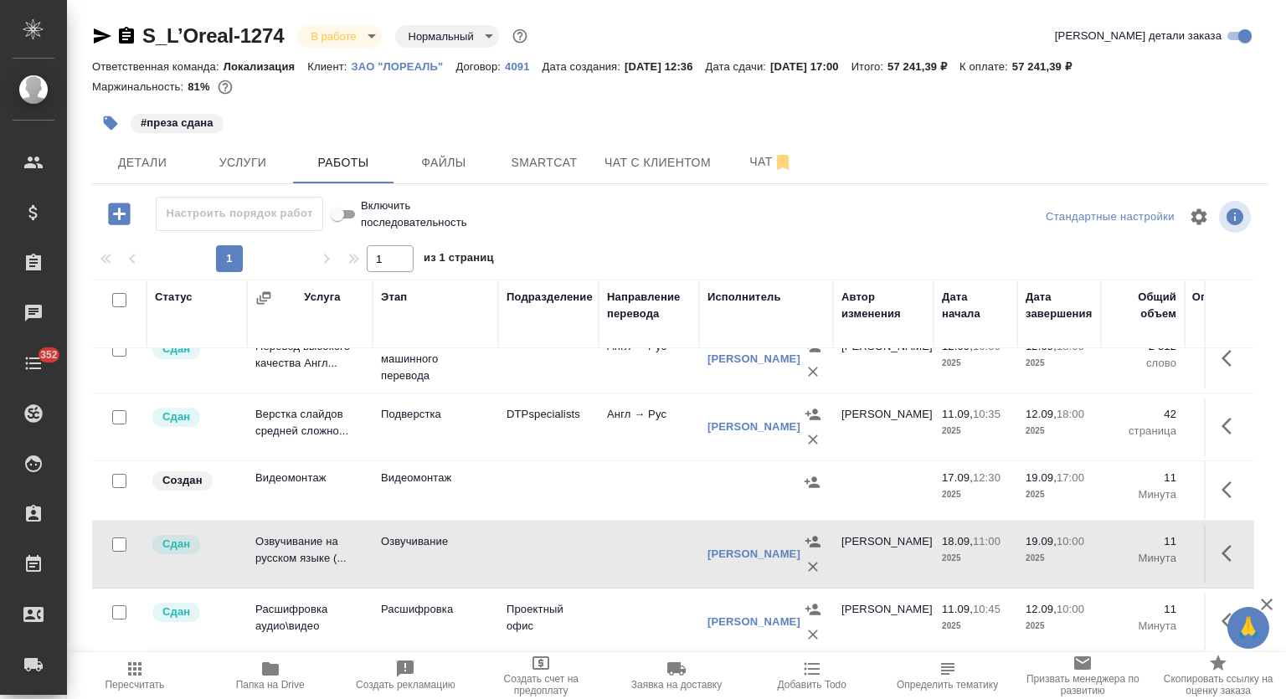
click at [103, 36] on icon "button" at bounding box center [102, 36] width 20 height 20
